Goal: Find specific page/section: Find specific page/section

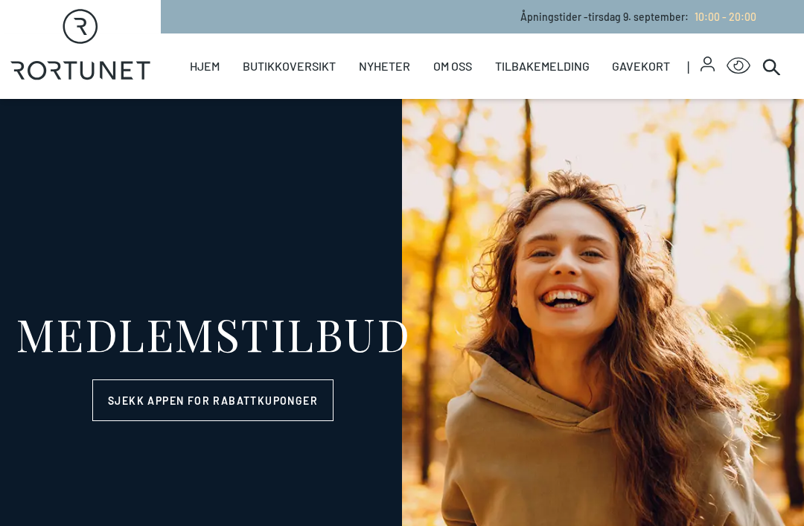
select select "NO"
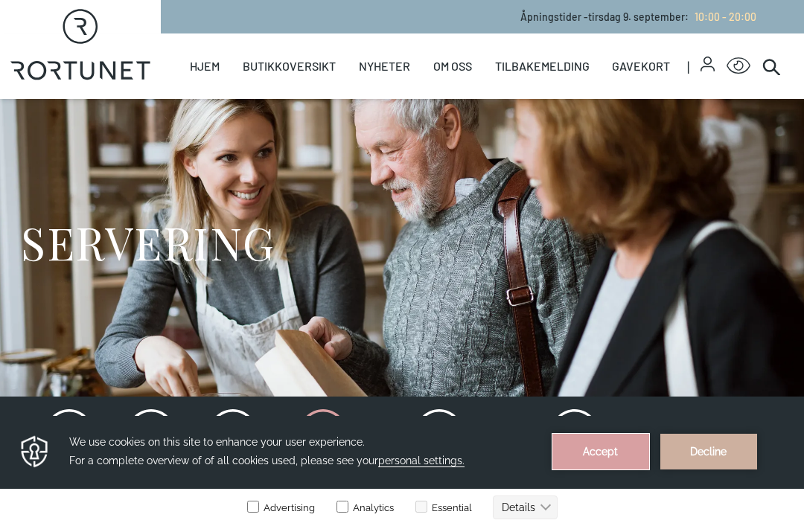
click at [612, 460] on button "Accept" at bounding box center [600, 452] width 97 height 36
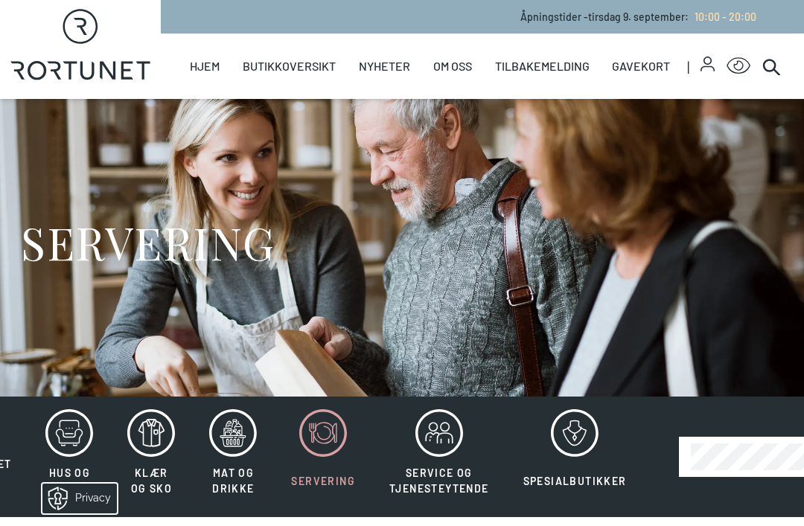
click at [235, 443] on icon at bounding box center [235, 442] width 3 height 6
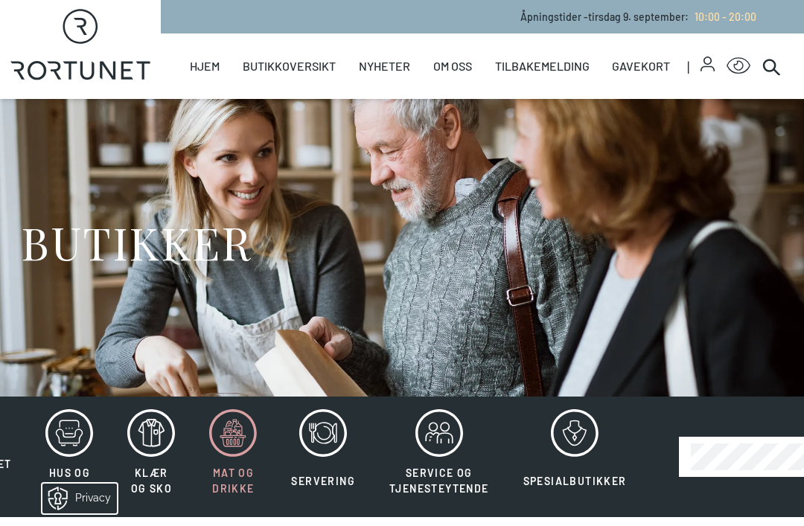
click at [243, 427] on icon at bounding box center [233, 433] width 48 height 48
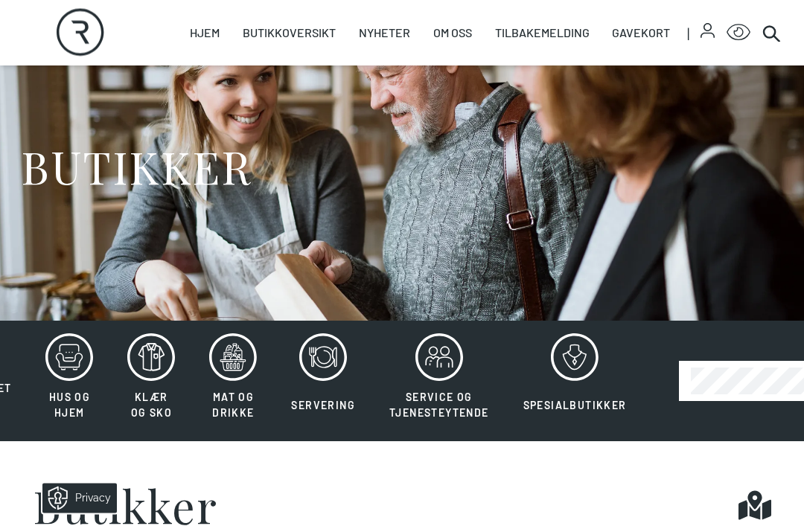
scroll to position [75, 0]
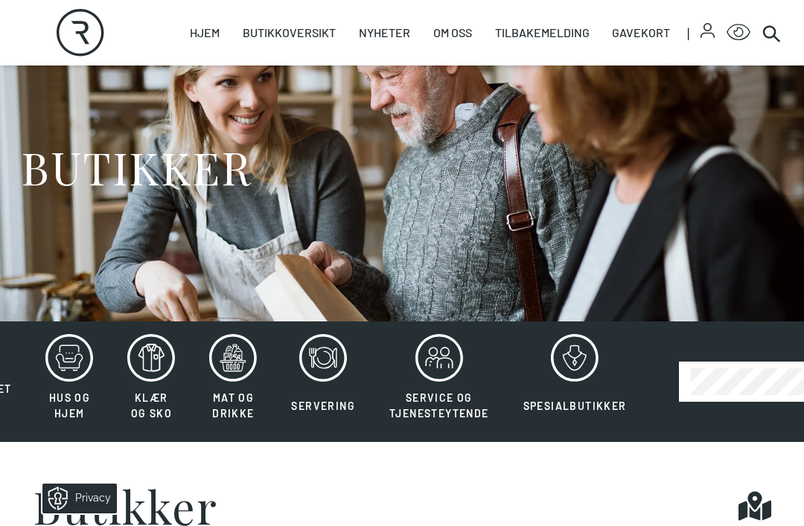
click at [248, 375] on icon at bounding box center [233, 358] width 48 height 48
click at [0, 0] on link "Servering" at bounding box center [0, 0] width 0 height 0
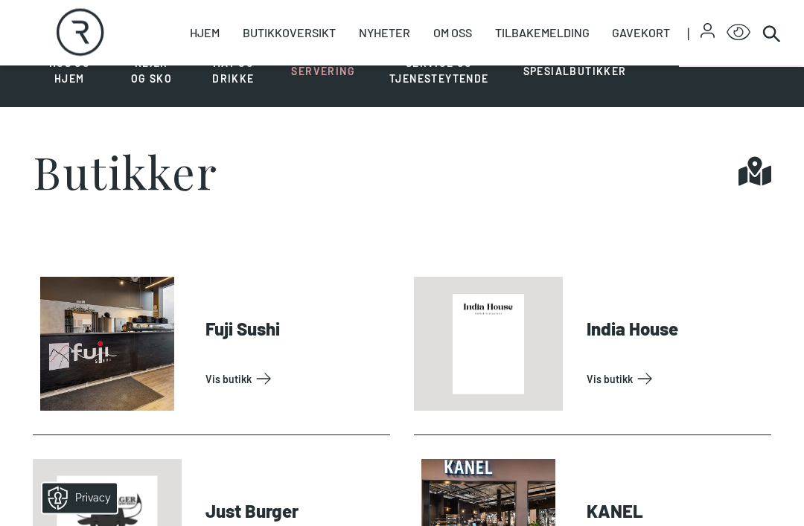
scroll to position [411, 0]
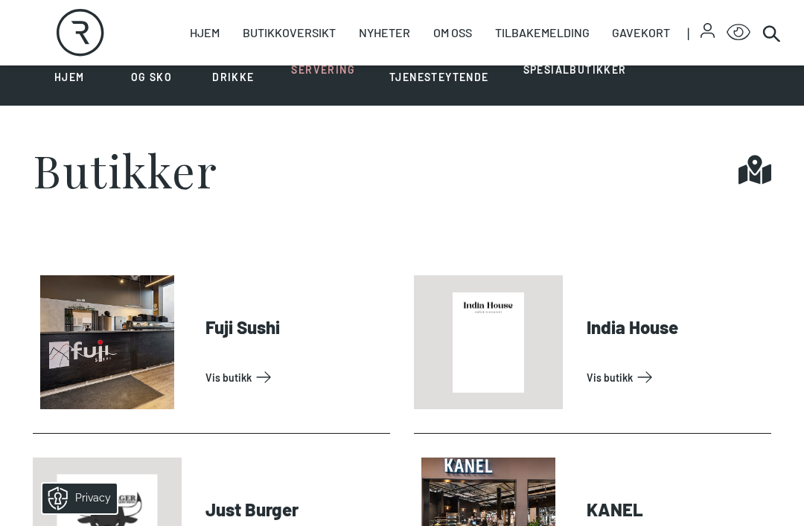
click at [263, 365] on link "Vis butikk" at bounding box center [294, 377] width 179 height 24
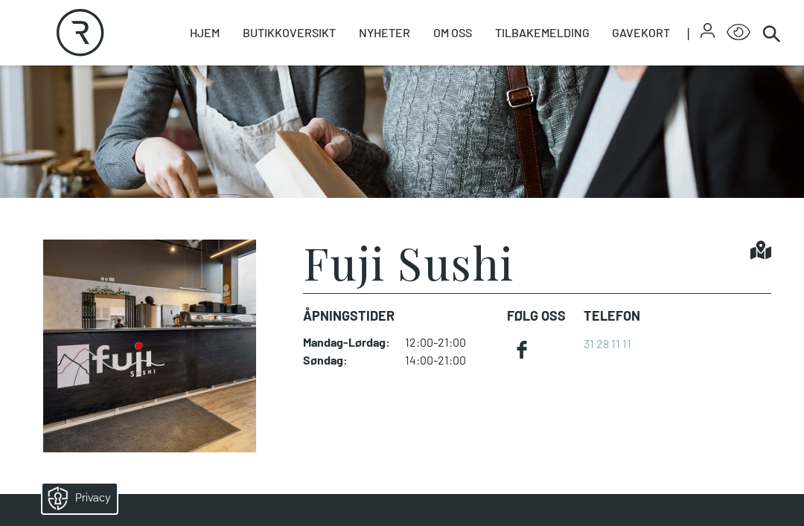
scroll to position [198, 0]
click at [449, 266] on h1 "Fuji Sushi" at bounding box center [408, 262] width 211 height 45
click at [204, 362] on img at bounding box center [150, 346] width 234 height 213
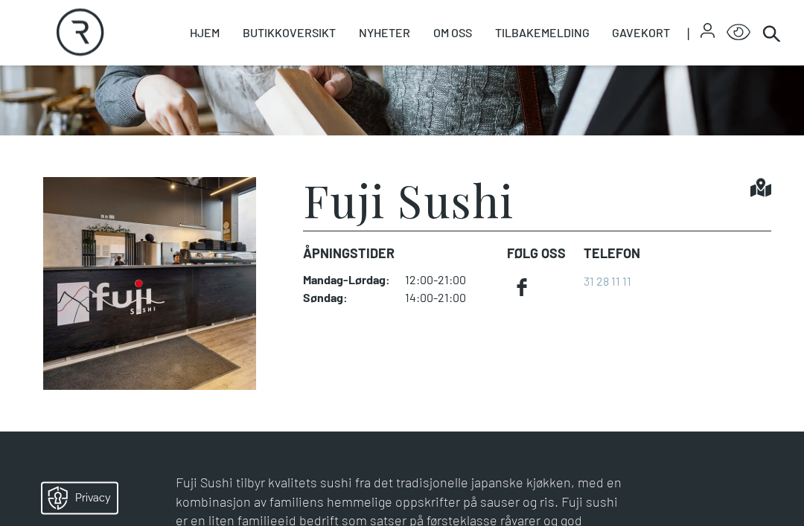
scroll to position [263, 0]
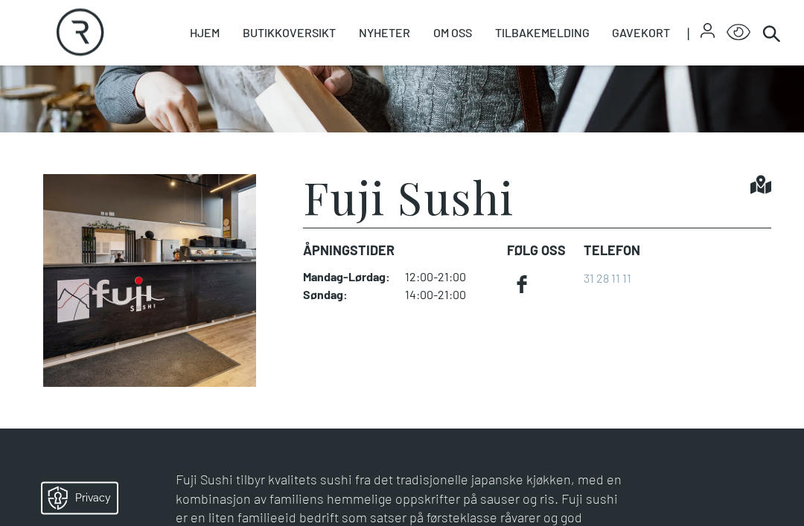
click at [487, 202] on h1 "Fuji Sushi" at bounding box center [408, 197] width 211 height 45
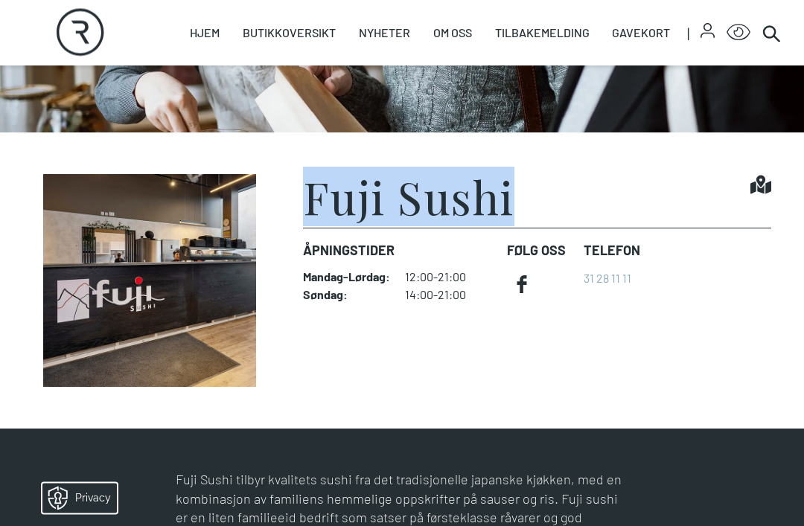
copy h1 "Fuji Sushi"
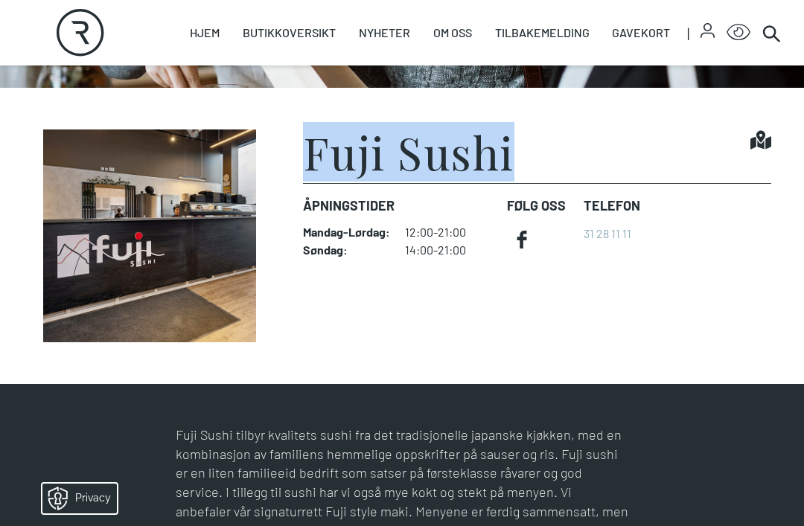
scroll to position [312, 0]
